Goal: Information Seeking & Learning: Learn about a topic

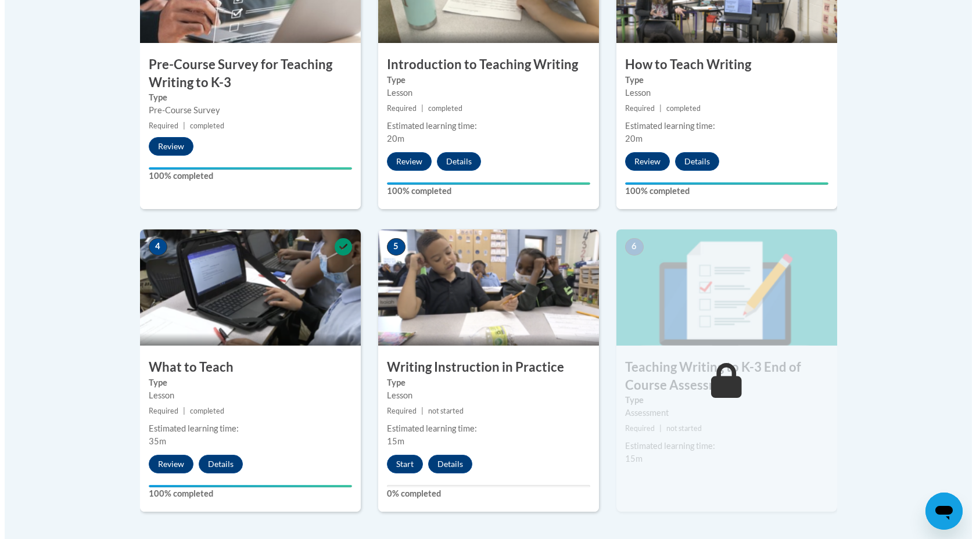
scroll to position [483, 0]
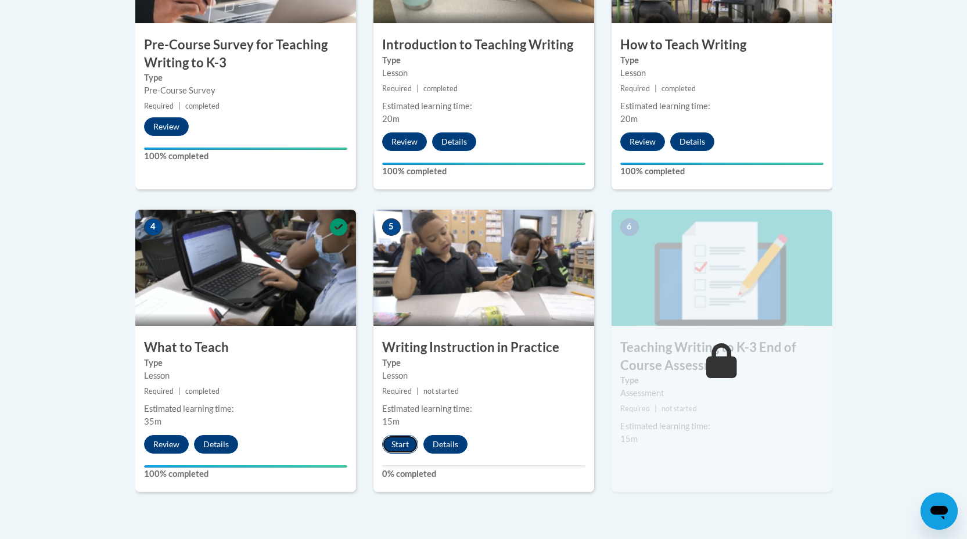
click at [409, 443] on button "Start" at bounding box center [400, 444] width 36 height 19
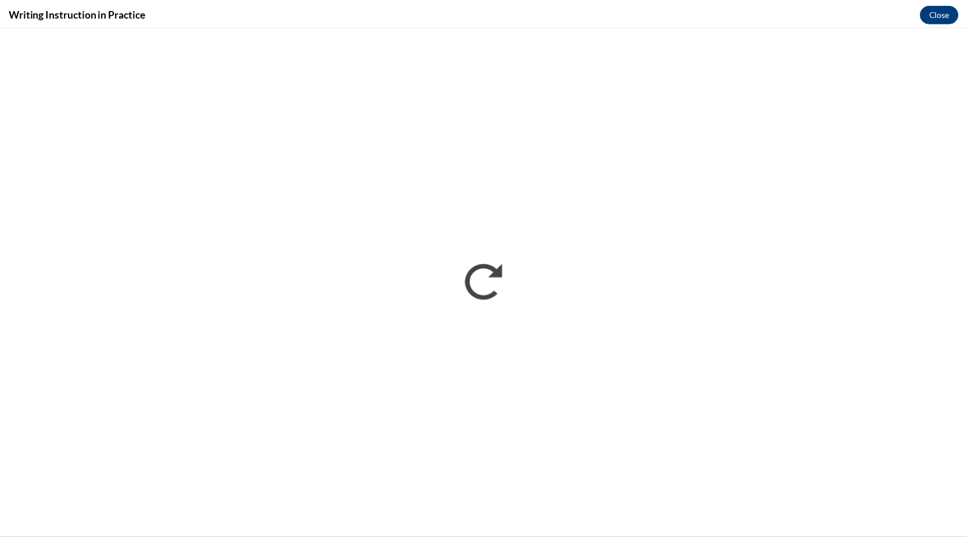
scroll to position [0, 0]
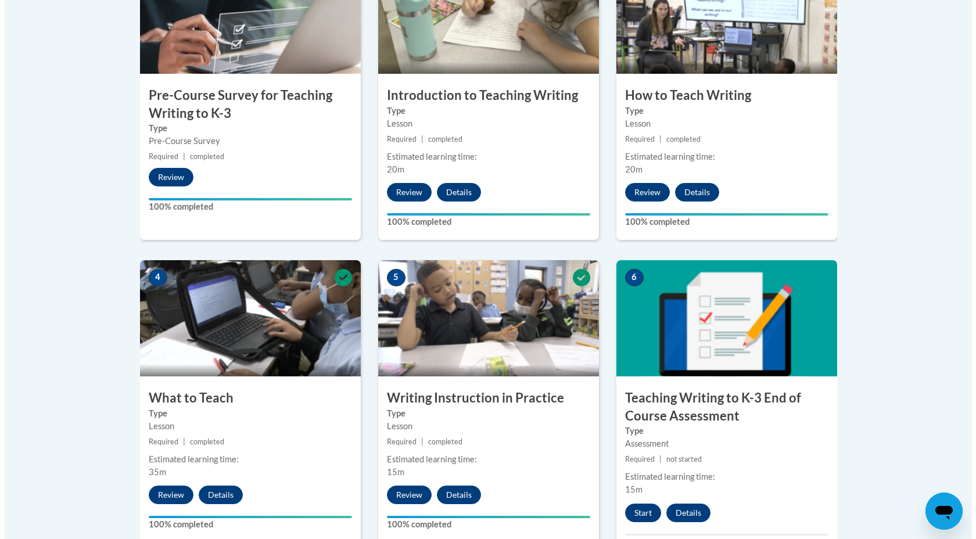
scroll to position [448, 0]
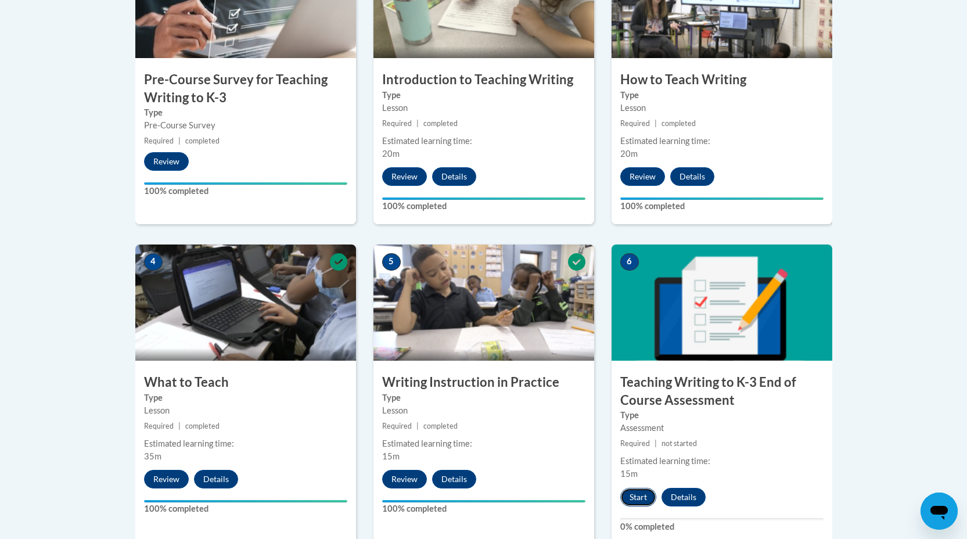
click at [639, 496] on button "Start" at bounding box center [638, 497] width 36 height 19
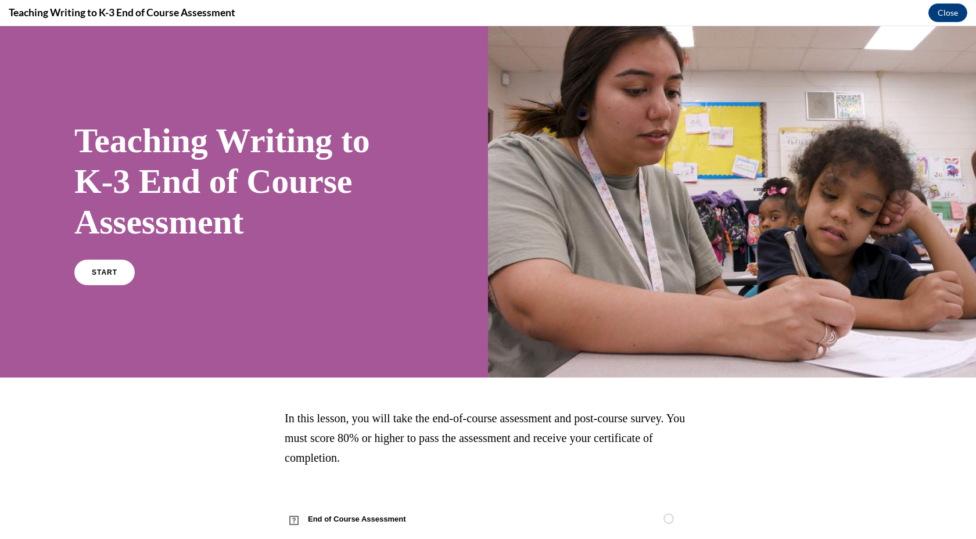
scroll to position [28, 0]
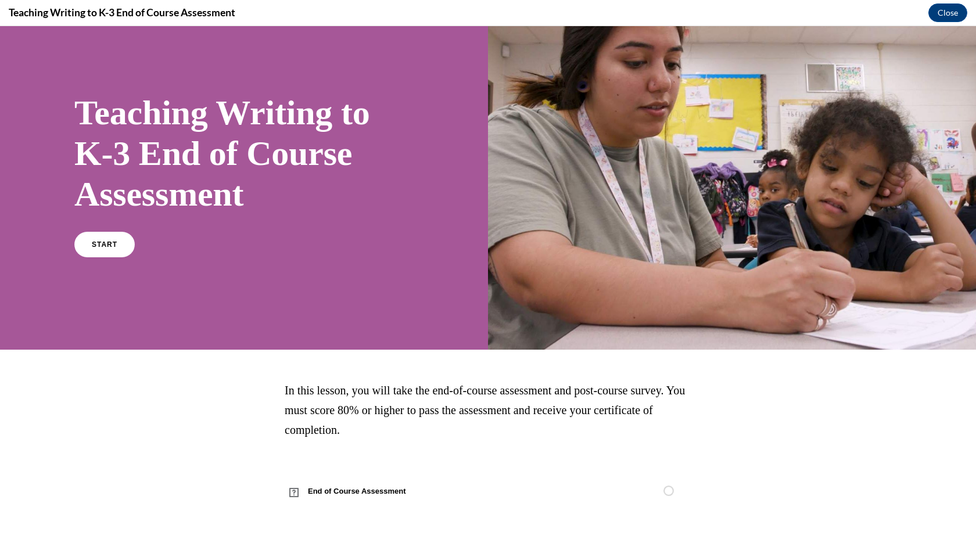
click at [639, 496] on link "End of Course Assessment" at bounding box center [488, 491] width 407 height 33
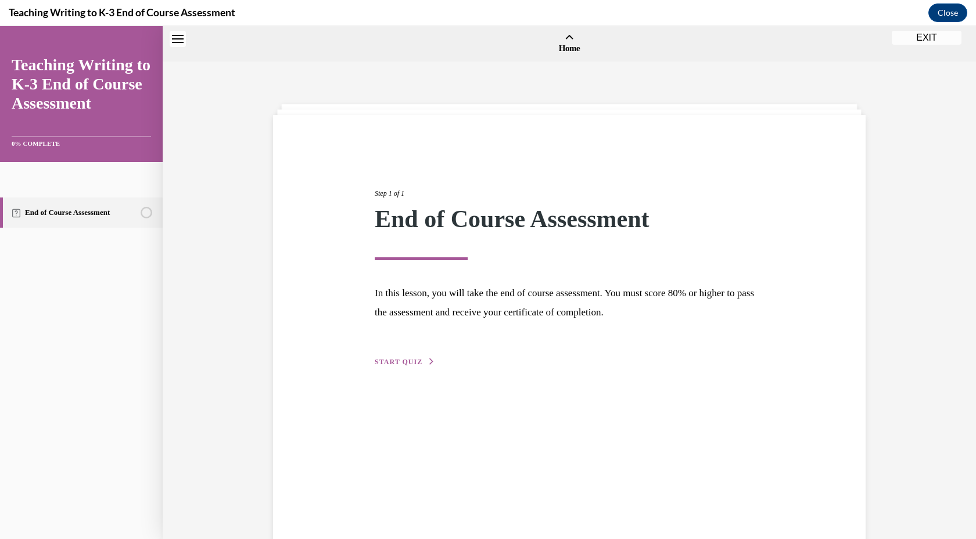
scroll to position [36, 0]
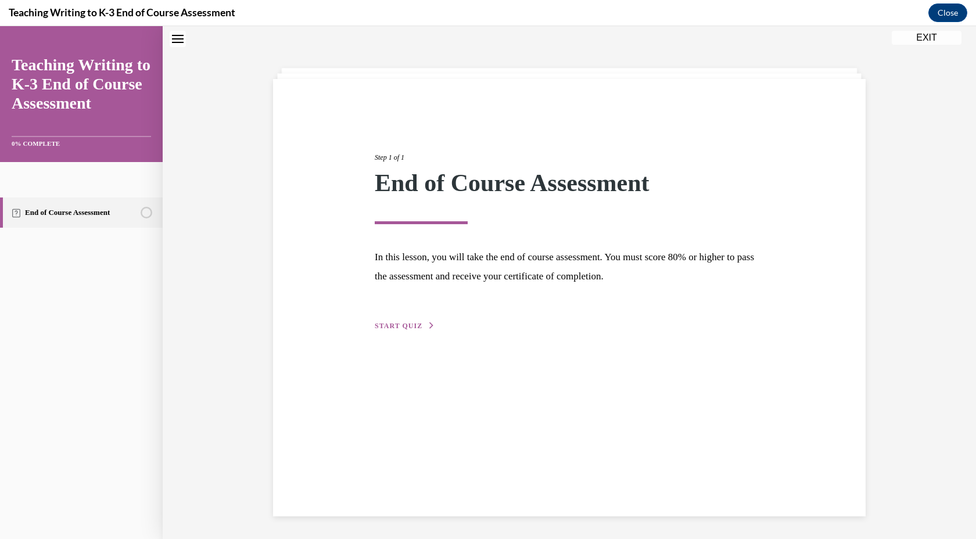
click at [418, 326] on button "START QUIZ" at bounding box center [405, 326] width 60 height 10
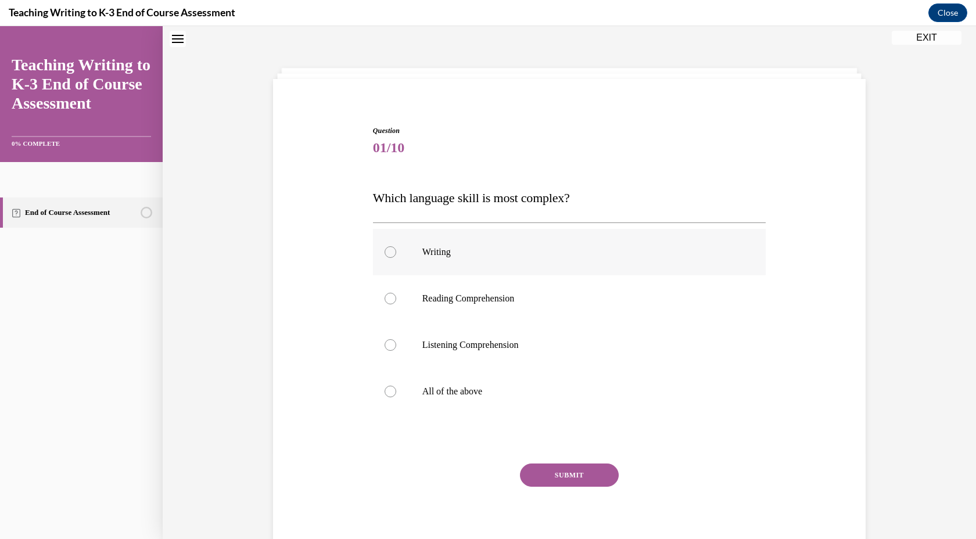
click at [523, 246] on p "Writing" at bounding box center [579, 252] width 315 height 12
click at [396, 246] on input "Writing" at bounding box center [390, 252] width 12 height 12
radio input "true"
click at [565, 483] on button "SUBMIT" at bounding box center [569, 474] width 99 height 23
click at [514, 393] on p "All of the above" at bounding box center [579, 392] width 315 height 12
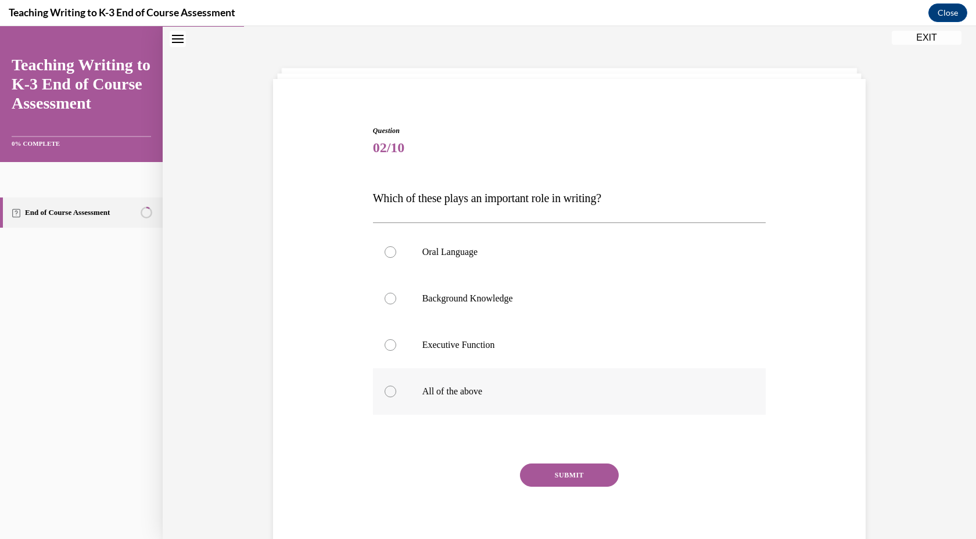
click at [396, 393] on input "All of the above" at bounding box center [390, 392] width 12 height 12
radio input "true"
click at [585, 475] on button "SUBMIT" at bounding box center [569, 474] width 99 height 23
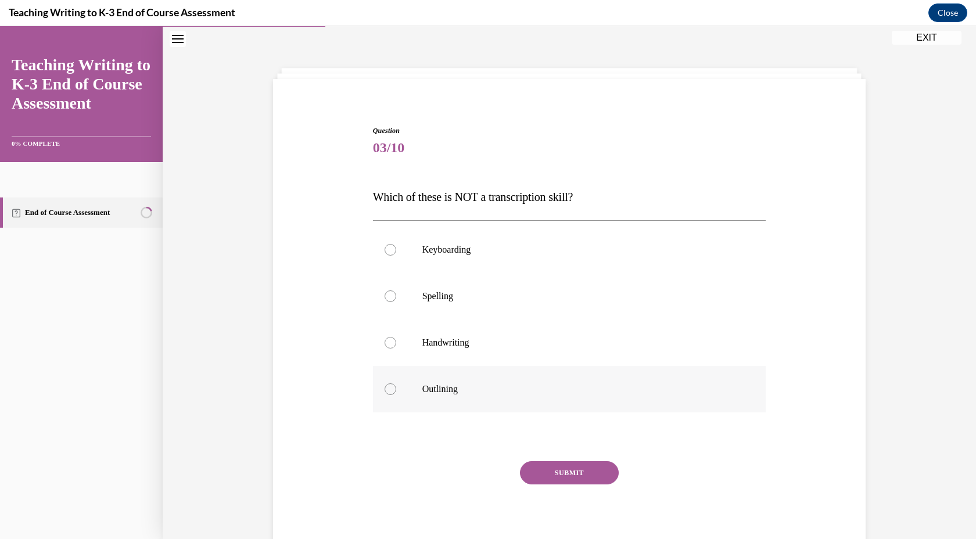
click at [530, 394] on p "Outlining" at bounding box center [579, 389] width 315 height 12
click at [396, 394] on input "Outlining" at bounding box center [390, 389] width 12 height 12
radio input "true"
click at [578, 487] on div "SUBMIT" at bounding box center [569, 490] width 393 height 58
click at [575, 482] on button "SUBMIT" at bounding box center [569, 472] width 99 height 23
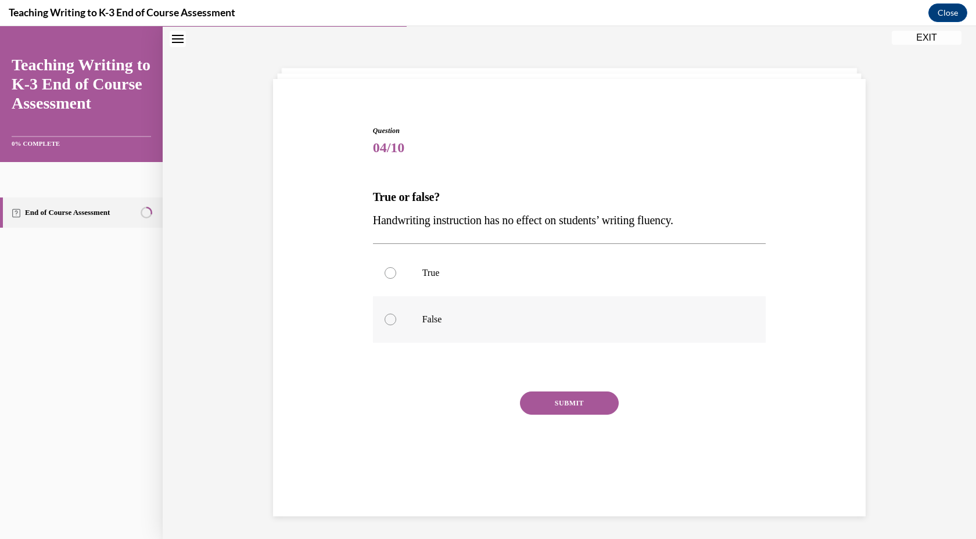
click at [518, 339] on label "False" at bounding box center [569, 319] width 393 height 46
click at [396, 325] on input "False" at bounding box center [390, 320] width 12 height 12
radio input "true"
click at [562, 413] on button "SUBMIT" at bounding box center [569, 402] width 99 height 23
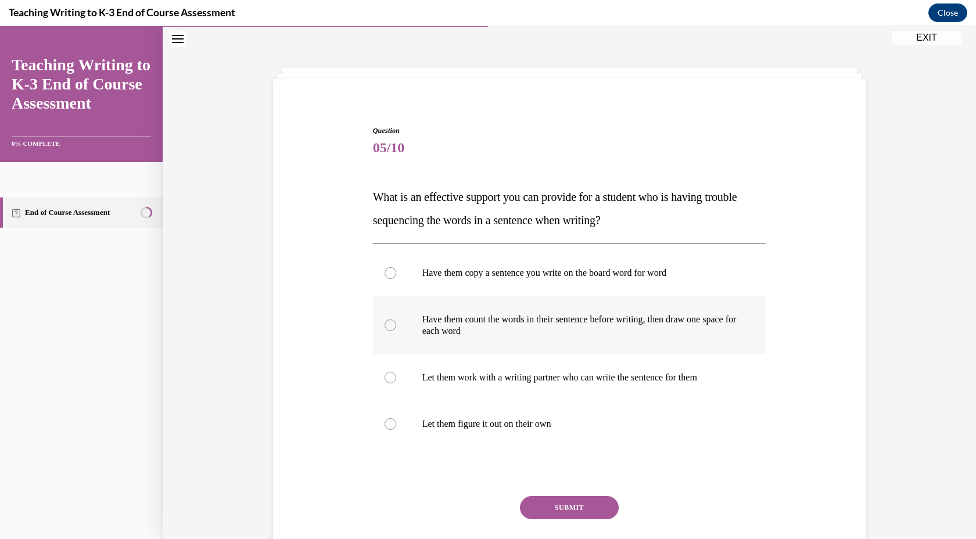
click at [527, 332] on p "Have them count the words in their sentence before writing, then draw one space…" at bounding box center [579, 325] width 315 height 23
click at [396, 331] on input "Have them count the words in their sentence before writing, then draw one space…" at bounding box center [390, 325] width 12 height 12
radio input "true"
click at [554, 505] on button "SUBMIT" at bounding box center [569, 507] width 99 height 23
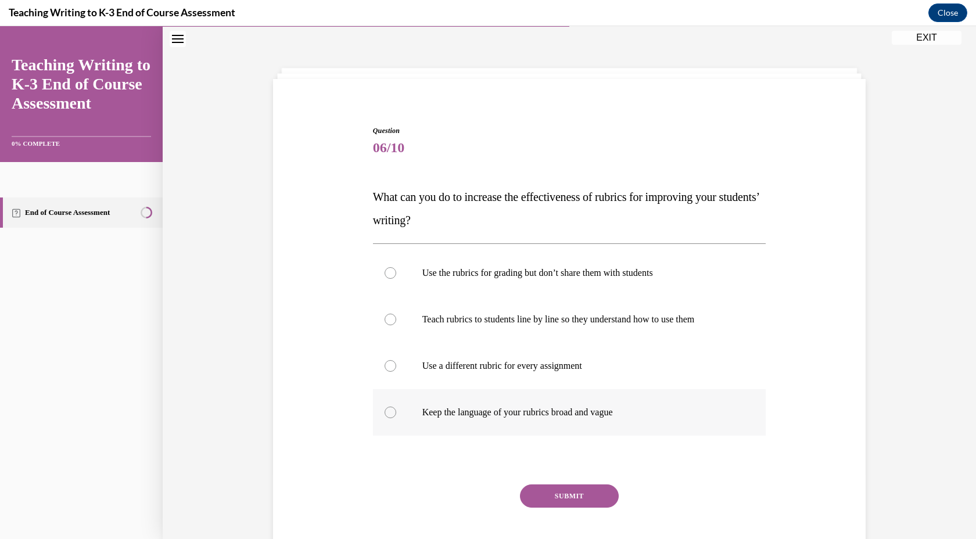
click at [541, 407] on p "Keep the language of your rubrics broad and vague" at bounding box center [579, 413] width 315 height 12
click at [396, 407] on input "Keep the language of your rubrics broad and vague" at bounding box center [390, 413] width 12 height 12
radio input "true"
click at [555, 328] on label "Teach rubrics to students line by line so they understand how to use them" at bounding box center [569, 319] width 393 height 46
click at [396, 325] on input "Teach rubrics to students line by line so they understand how to use them" at bounding box center [390, 320] width 12 height 12
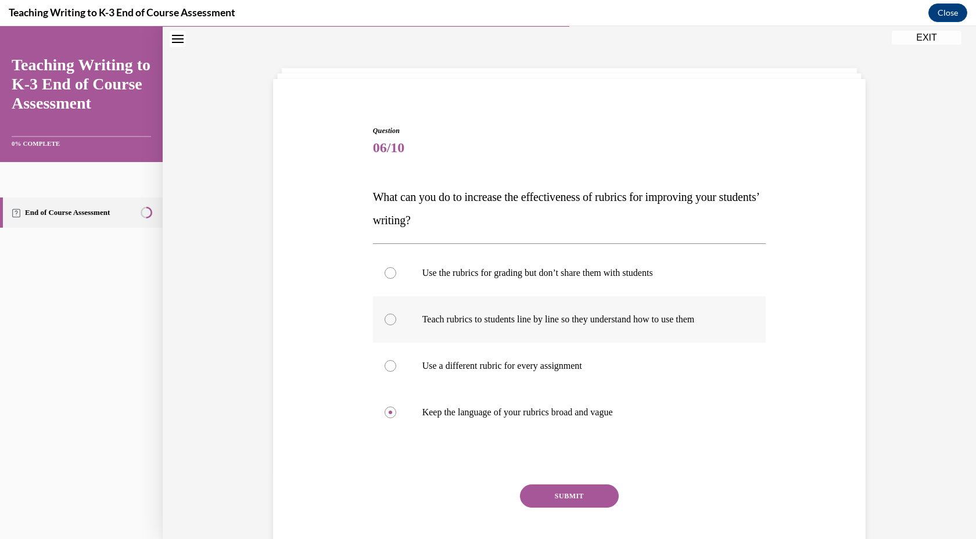
radio input "true"
click at [587, 487] on button "SUBMIT" at bounding box center [569, 495] width 99 height 23
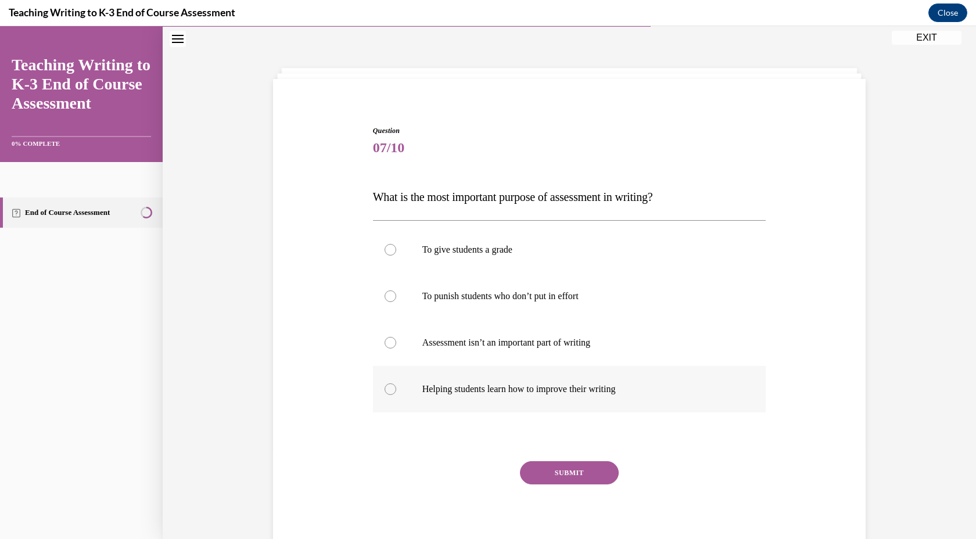
click at [592, 391] on p "Helping students learn how to improve their writing" at bounding box center [579, 389] width 315 height 12
click at [396, 391] on input "Helping students learn how to improve their writing" at bounding box center [390, 389] width 12 height 12
radio input "true"
click at [582, 479] on button "SUBMIT" at bounding box center [569, 472] width 99 height 23
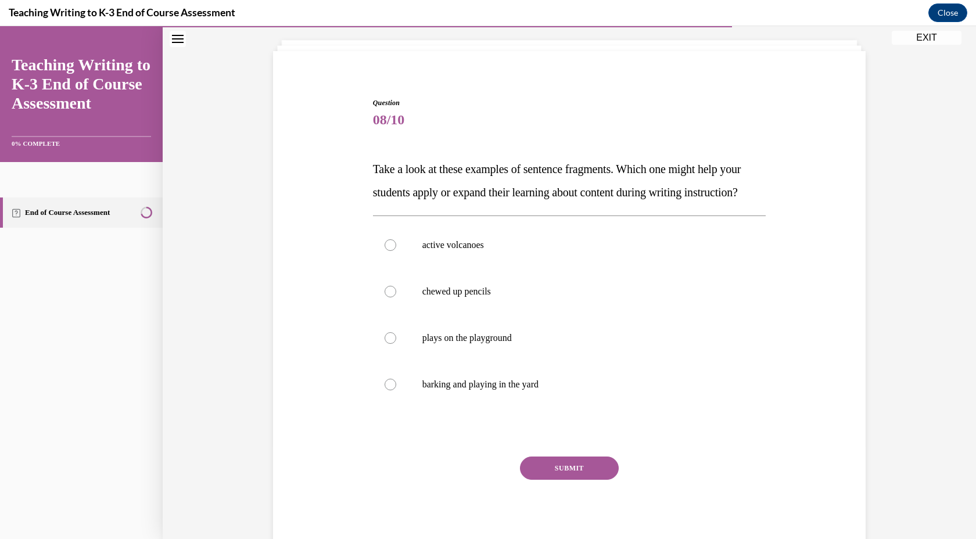
scroll to position [70, 0]
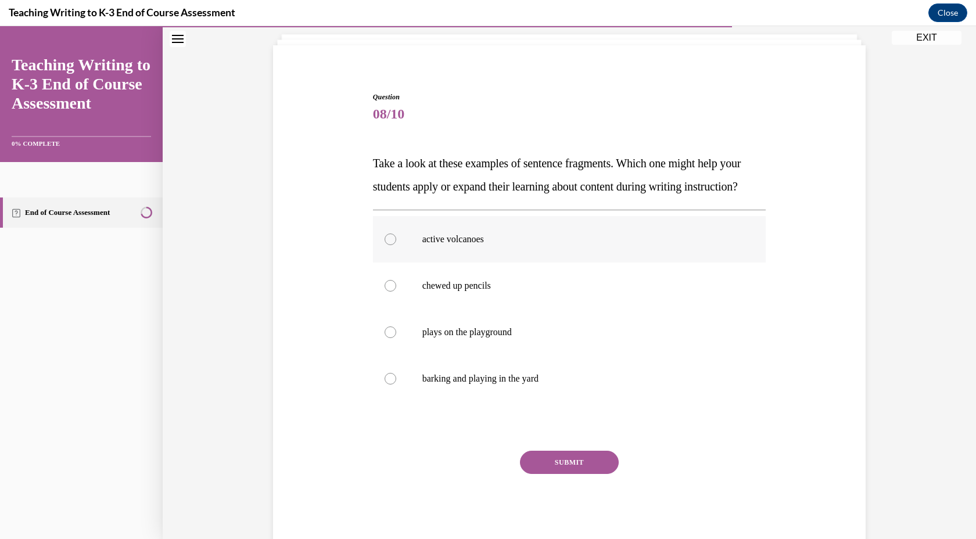
click at [550, 262] on label "active volcanoes" at bounding box center [569, 239] width 393 height 46
click at [396, 245] on input "active volcanoes" at bounding box center [390, 239] width 12 height 12
radio input "true"
click at [594, 474] on button "SUBMIT" at bounding box center [569, 462] width 99 height 23
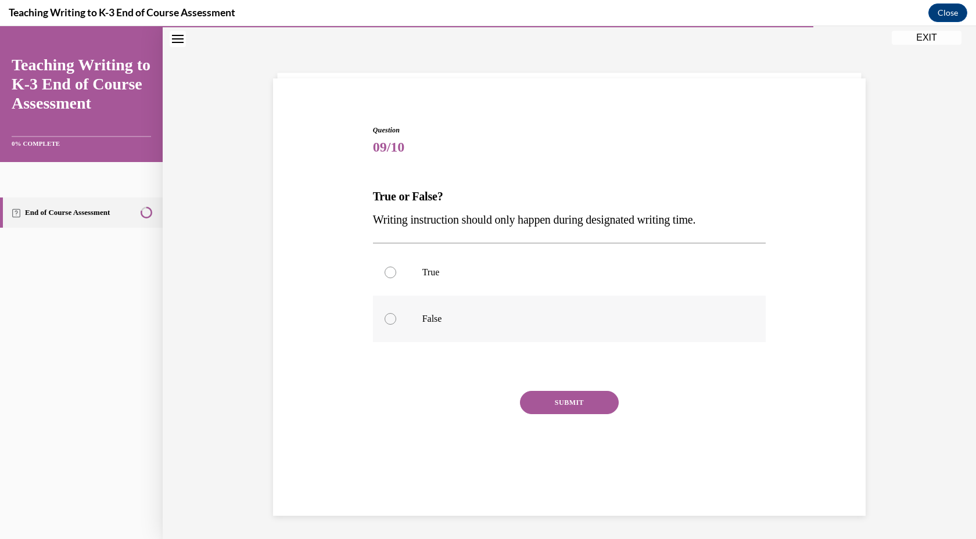
click at [556, 328] on label "False" at bounding box center [569, 319] width 393 height 46
click at [396, 325] on input "False" at bounding box center [390, 319] width 12 height 12
radio input "true"
click at [579, 398] on button "SUBMIT" at bounding box center [569, 402] width 99 height 23
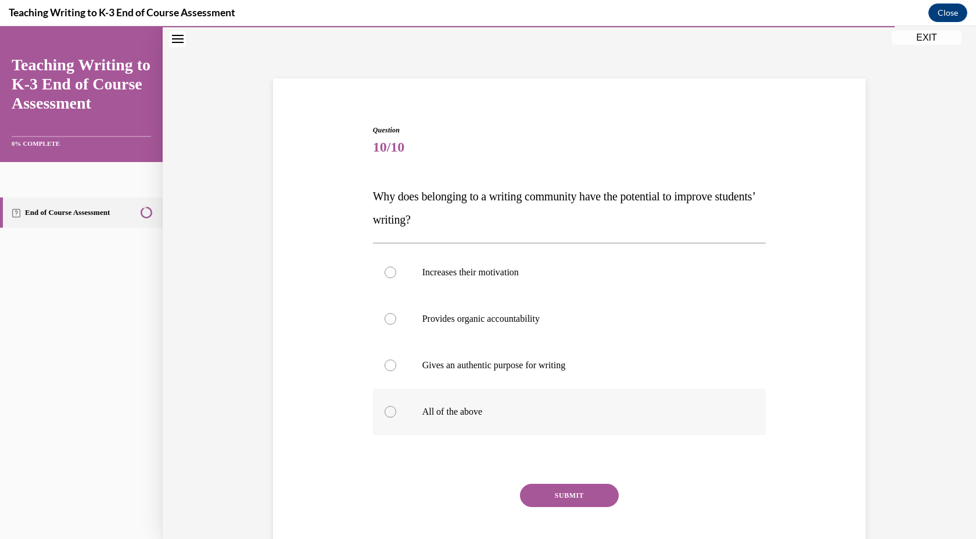
click at [579, 404] on label "All of the above" at bounding box center [569, 412] width 393 height 46
click at [396, 406] on input "All of the above" at bounding box center [390, 412] width 12 height 12
radio input "true"
click at [581, 504] on button "SUBMIT" at bounding box center [569, 495] width 99 height 23
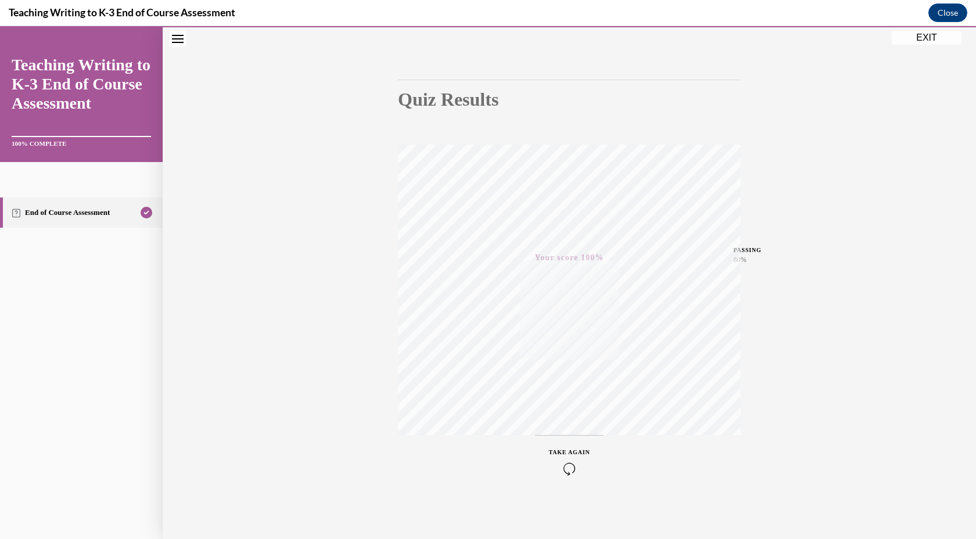
scroll to position [82, 0]
click at [931, 42] on button "EXIT" at bounding box center [926, 38] width 70 height 14
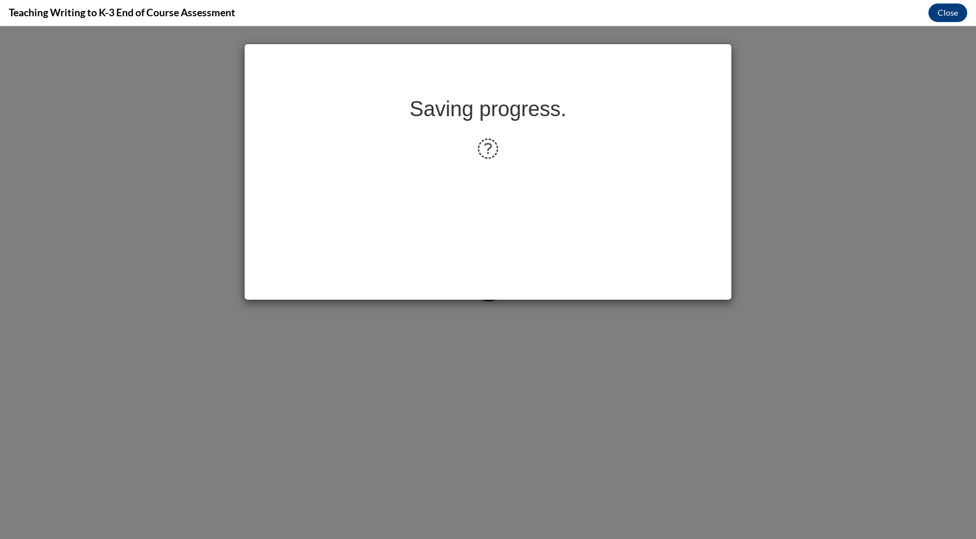
scroll to position [0, 0]
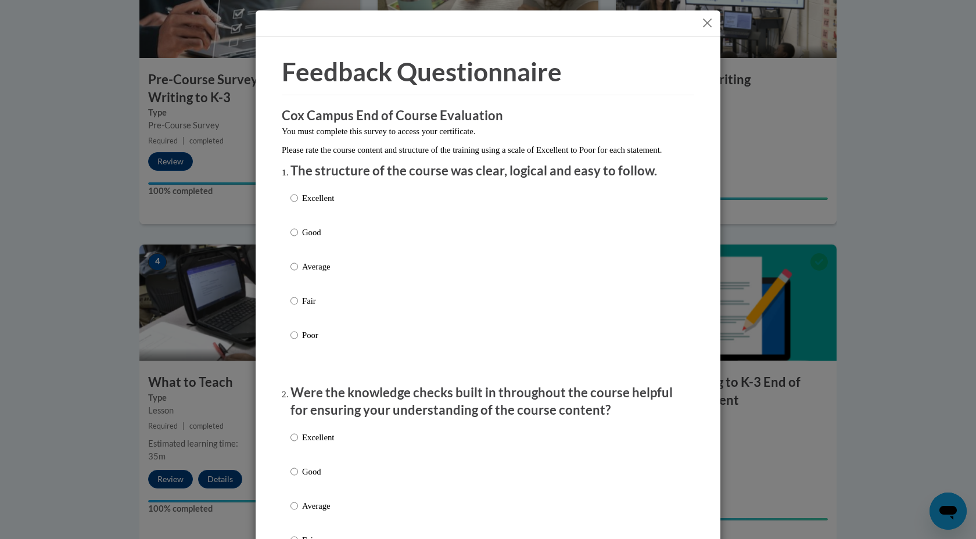
click at [384, 215] on div "Excellent Good Average Fair Poor" at bounding box center [487, 280] width 395 height 189
click at [322, 204] on p "Excellent" at bounding box center [318, 198] width 32 height 13
click at [298, 204] on input "Excellent" at bounding box center [294, 198] width 8 height 13
radio input "true"
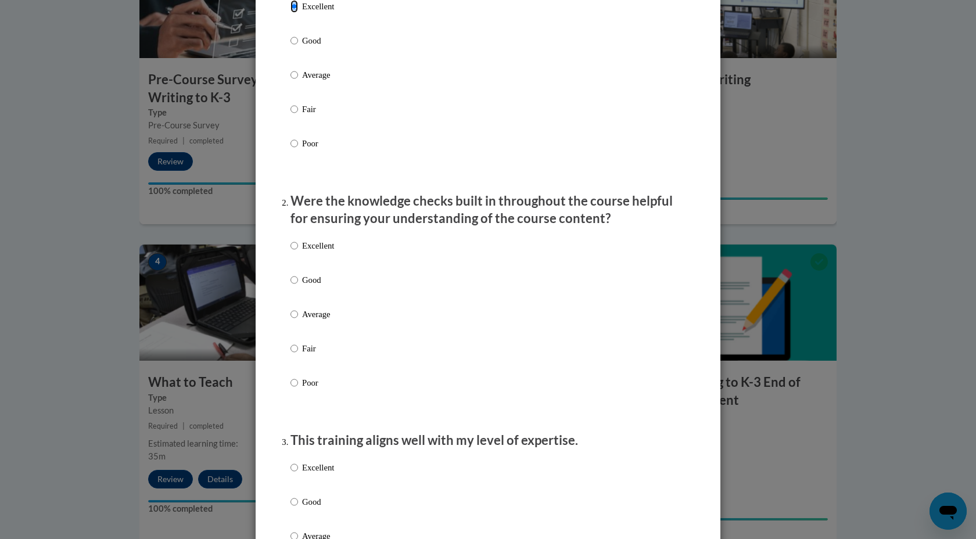
scroll to position [251, 0]
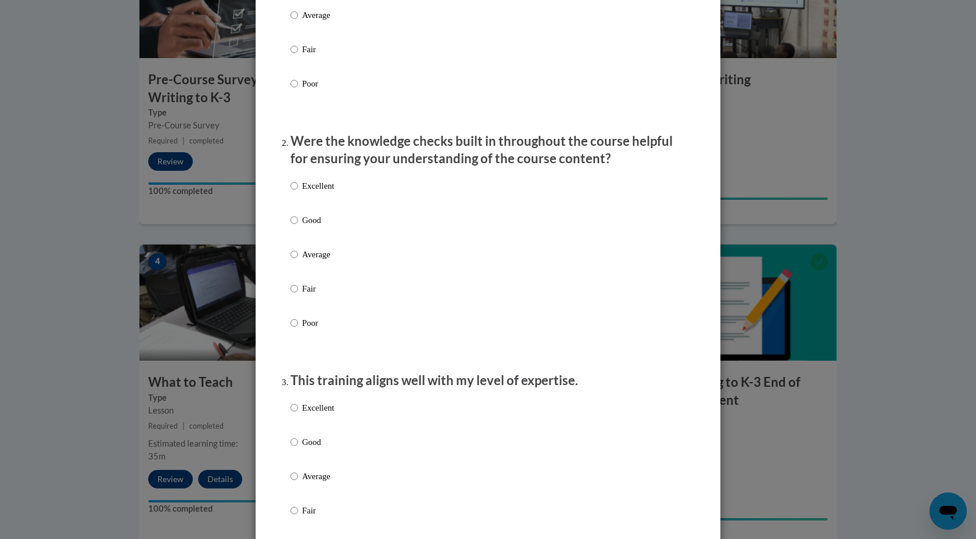
click at [310, 192] on p "Excellent" at bounding box center [318, 185] width 32 height 13
click at [298, 192] on input "Excellent" at bounding box center [294, 185] width 8 height 13
radio input "true"
click at [314, 414] on p "Excellent" at bounding box center [318, 407] width 32 height 13
click at [298, 414] on input "Excellent" at bounding box center [294, 407] width 8 height 13
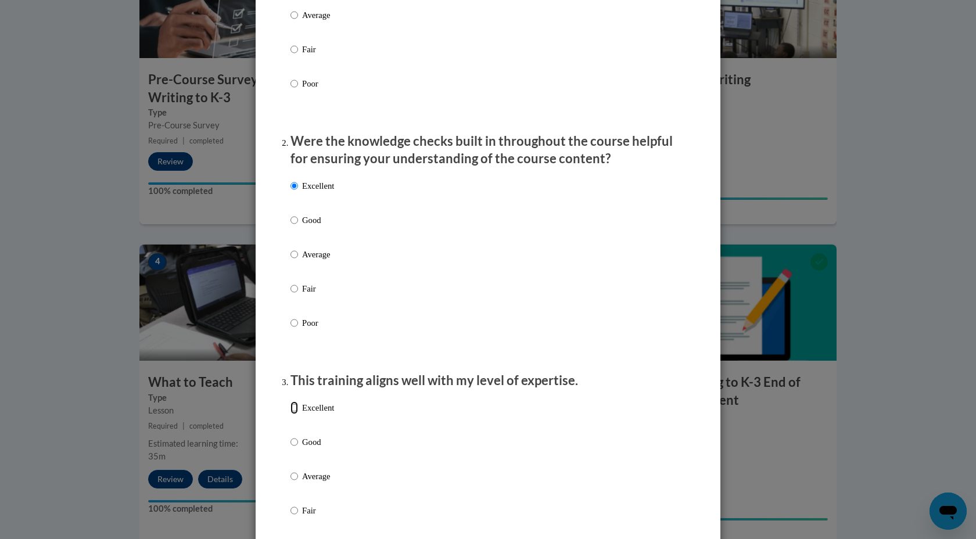
radio input "true"
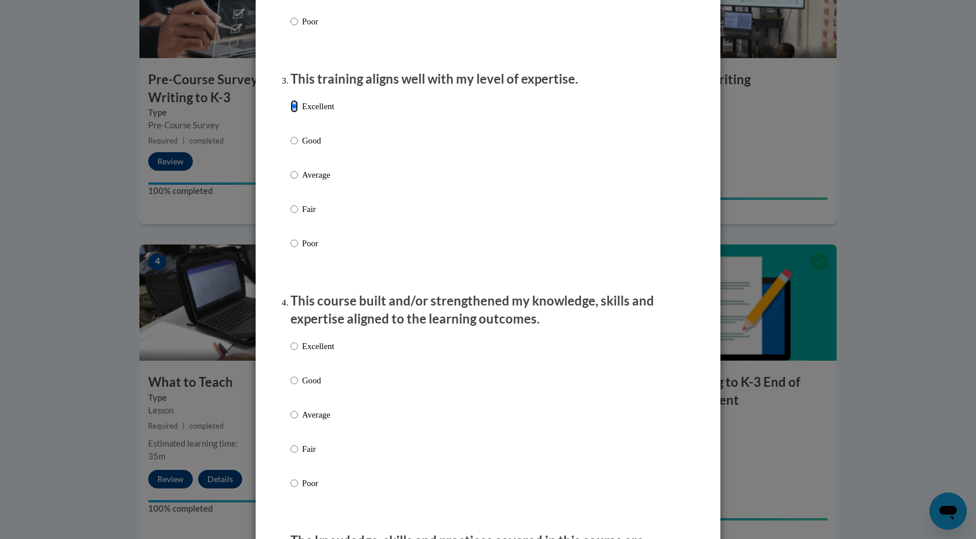
scroll to position [554, 0]
click at [314, 351] on p "Excellent" at bounding box center [318, 345] width 32 height 13
click at [298, 351] on input "Excellent" at bounding box center [294, 345] width 8 height 13
radio input "true"
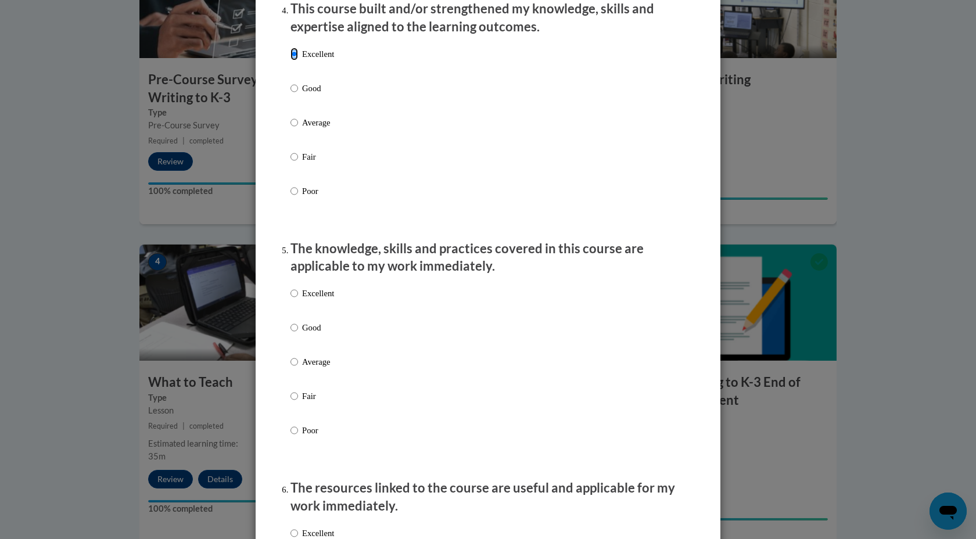
scroll to position [942, 0]
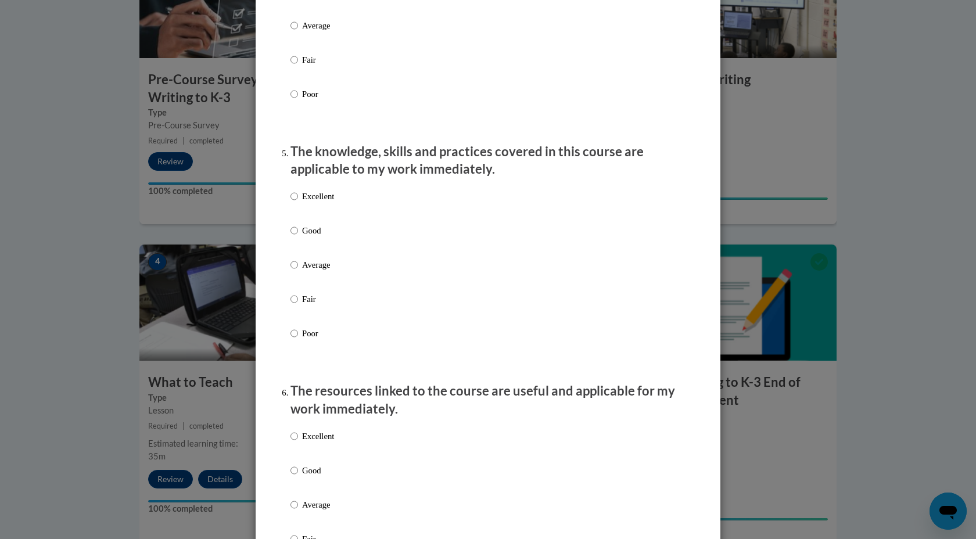
click at [308, 203] on p "Excellent" at bounding box center [318, 196] width 32 height 13
click at [298, 203] on input "Excellent" at bounding box center [294, 196] width 8 height 13
radio input "true"
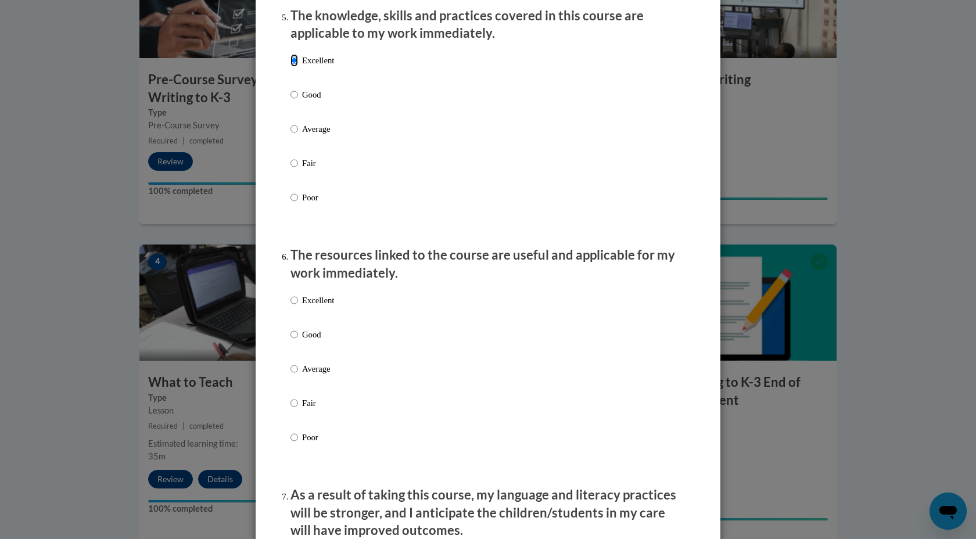
scroll to position [1094, 0]
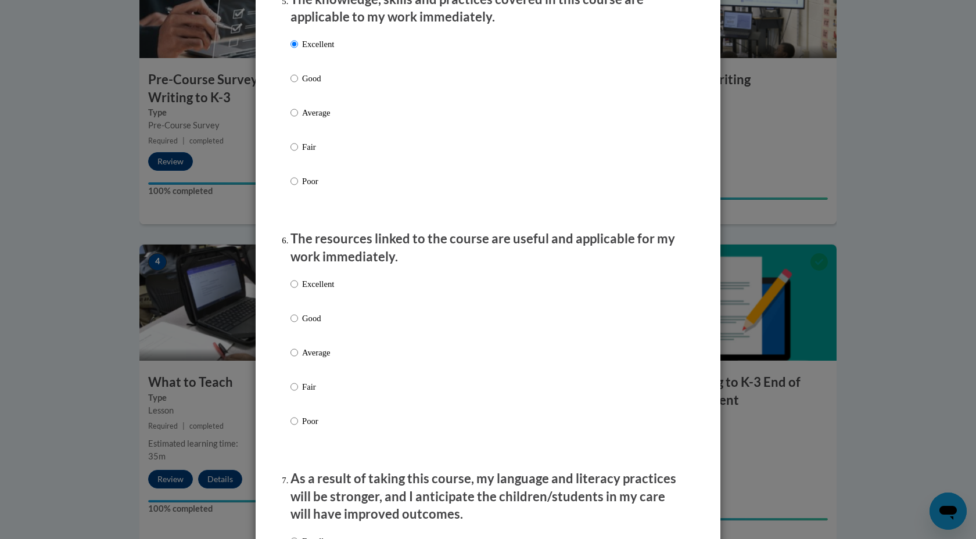
click at [322, 289] on p "Excellent" at bounding box center [318, 284] width 32 height 13
click at [298, 289] on input "Excellent" at bounding box center [294, 284] width 8 height 13
radio input "true"
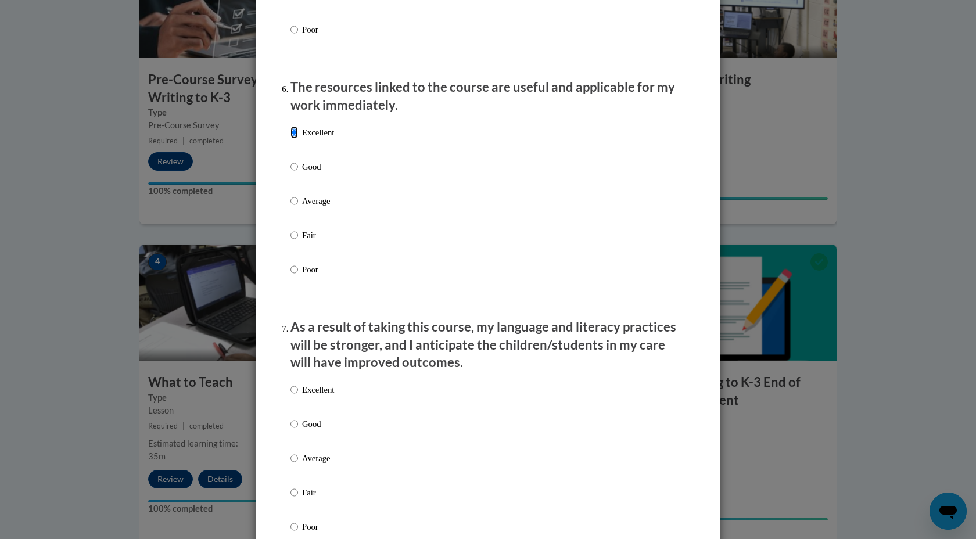
scroll to position [1344, 0]
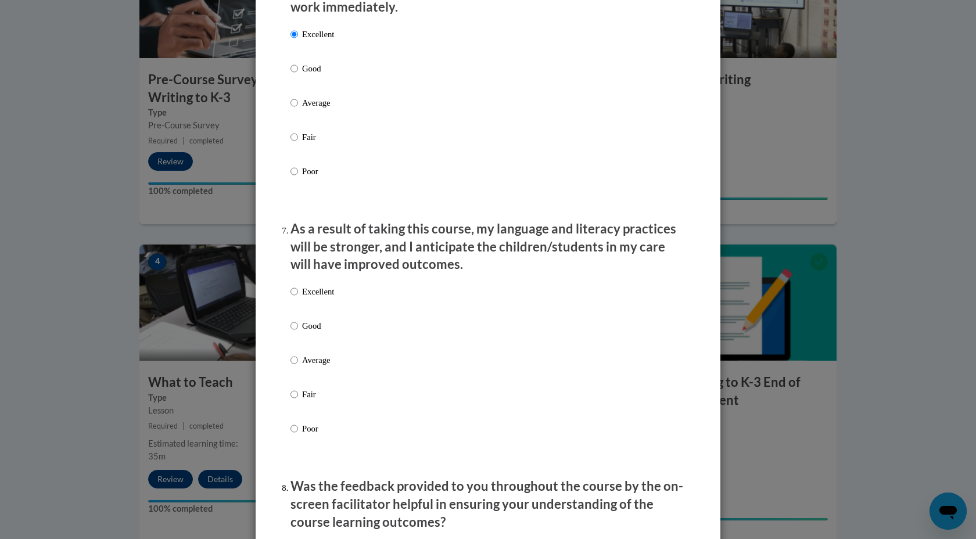
click at [329, 298] on p "Excellent" at bounding box center [318, 291] width 32 height 13
click at [298, 298] on input "Excellent" at bounding box center [294, 291] width 8 height 13
radio input "true"
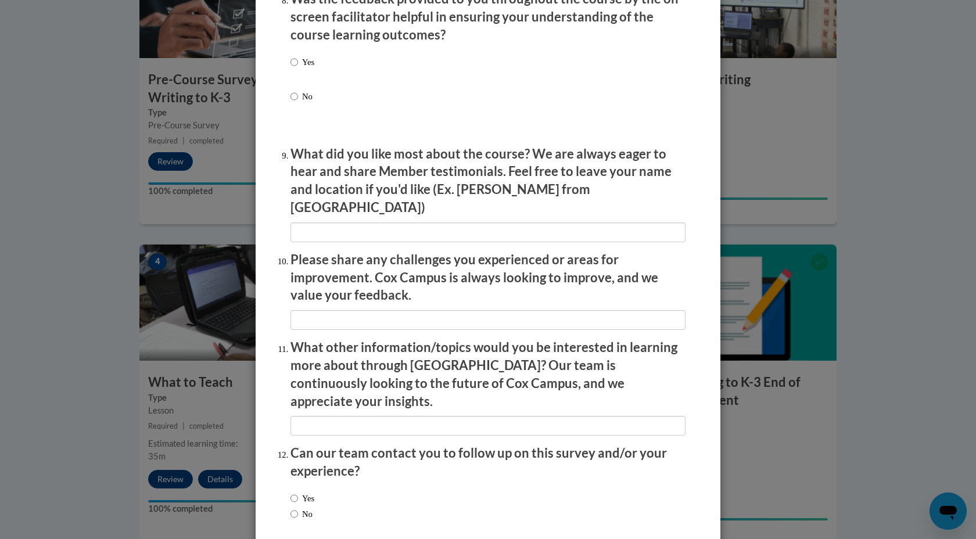
scroll to position [1877, 0]
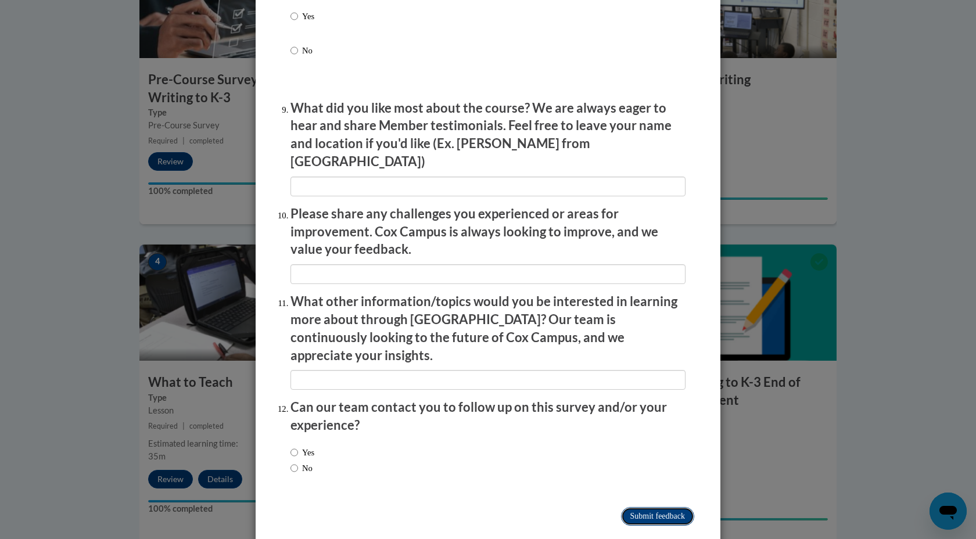
click at [642, 507] on input "Submit feedback" at bounding box center [657, 516] width 73 height 19
